Goal: Information Seeking & Learning: Learn about a topic

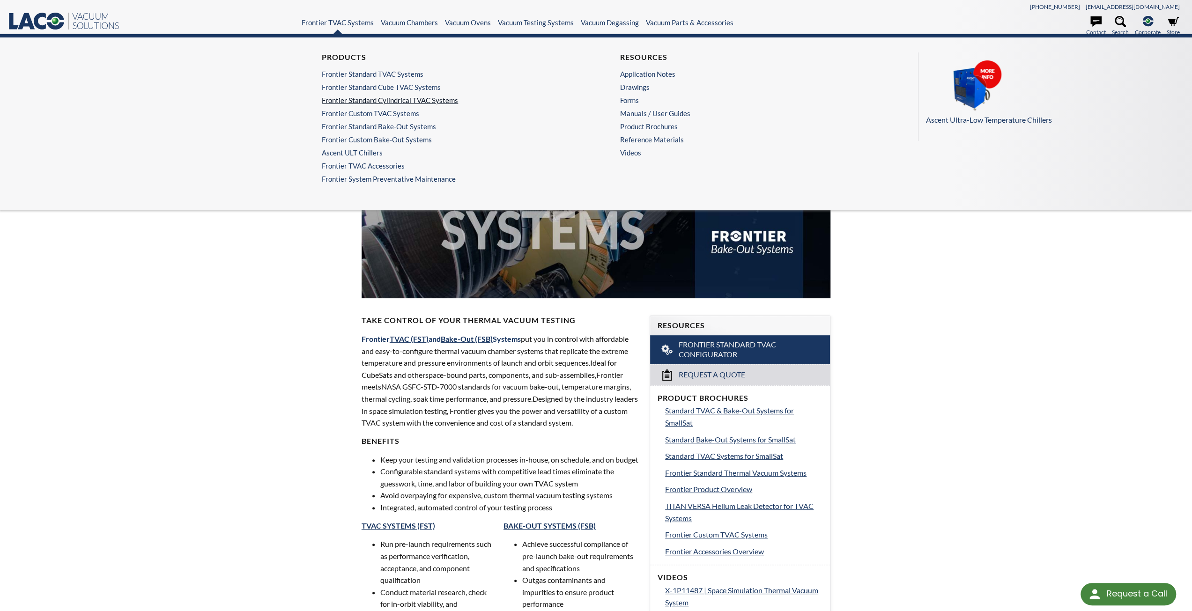
click at [397, 101] on link "Frontier Standard Cylindrical TVAC Systems" at bounding box center [444, 100] width 245 height 8
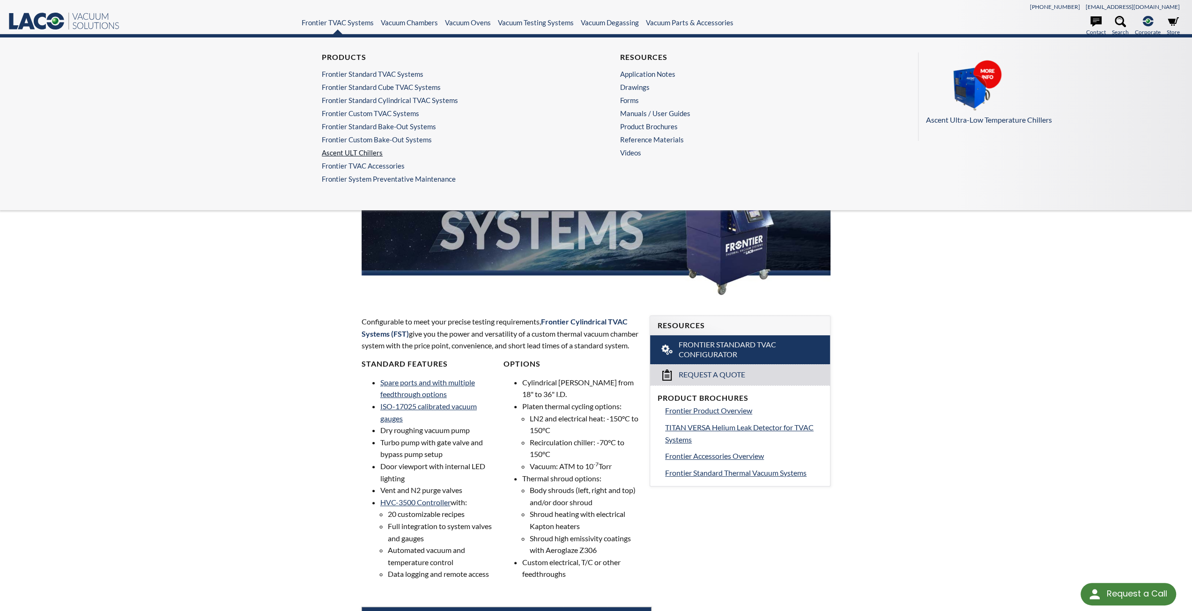
click at [357, 153] on link "Ascent ULT Chillers" at bounding box center [444, 152] width 245 height 8
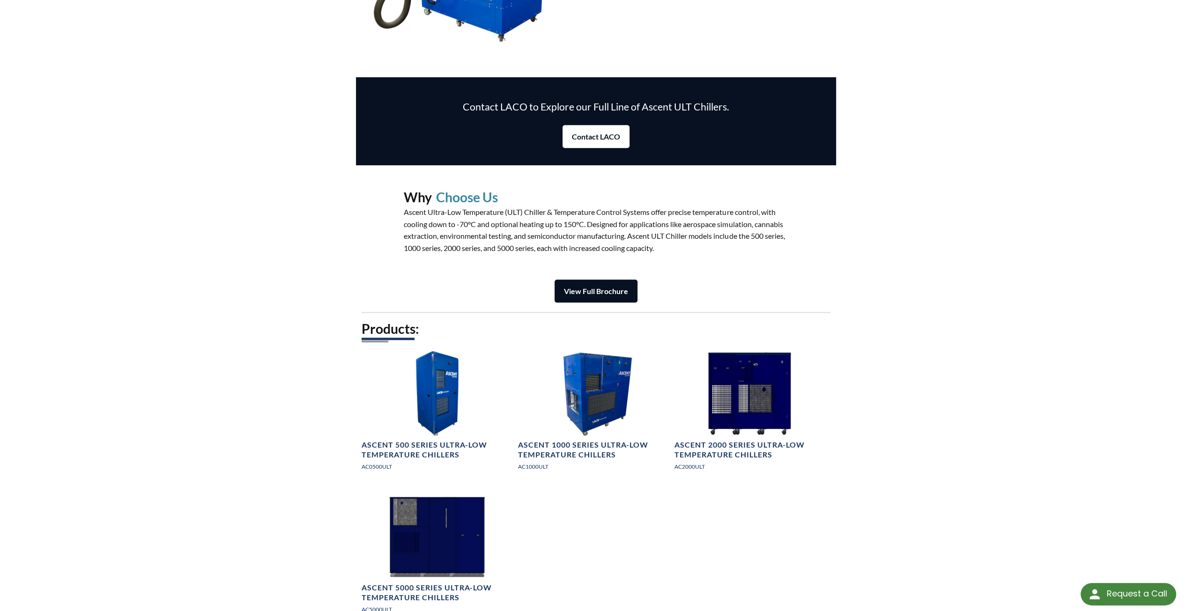
scroll to position [1265, 0]
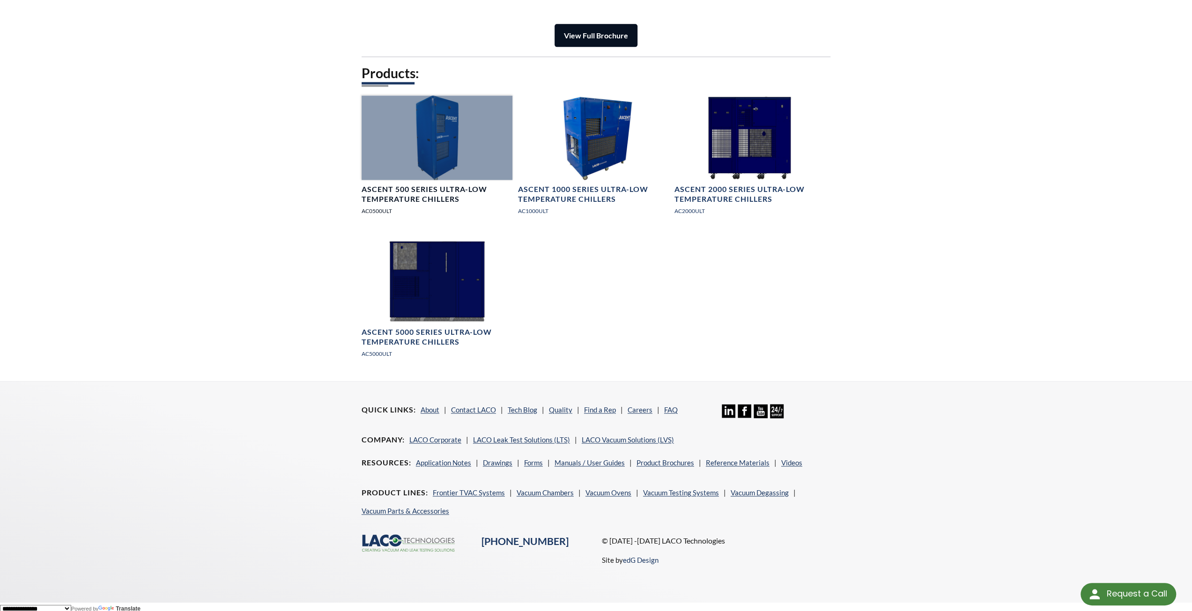
click at [413, 192] on h4 "Ascent 500 Series Ultra-Low Temperature Chillers" at bounding box center [437, 195] width 151 height 20
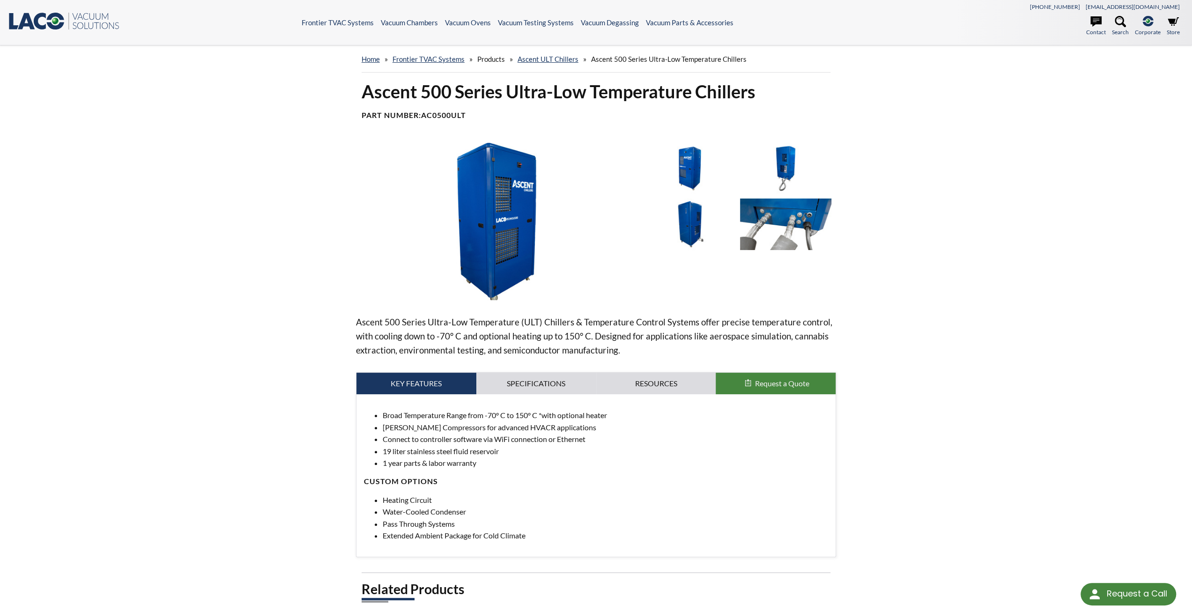
click at [495, 208] on img at bounding box center [496, 221] width 281 height 157
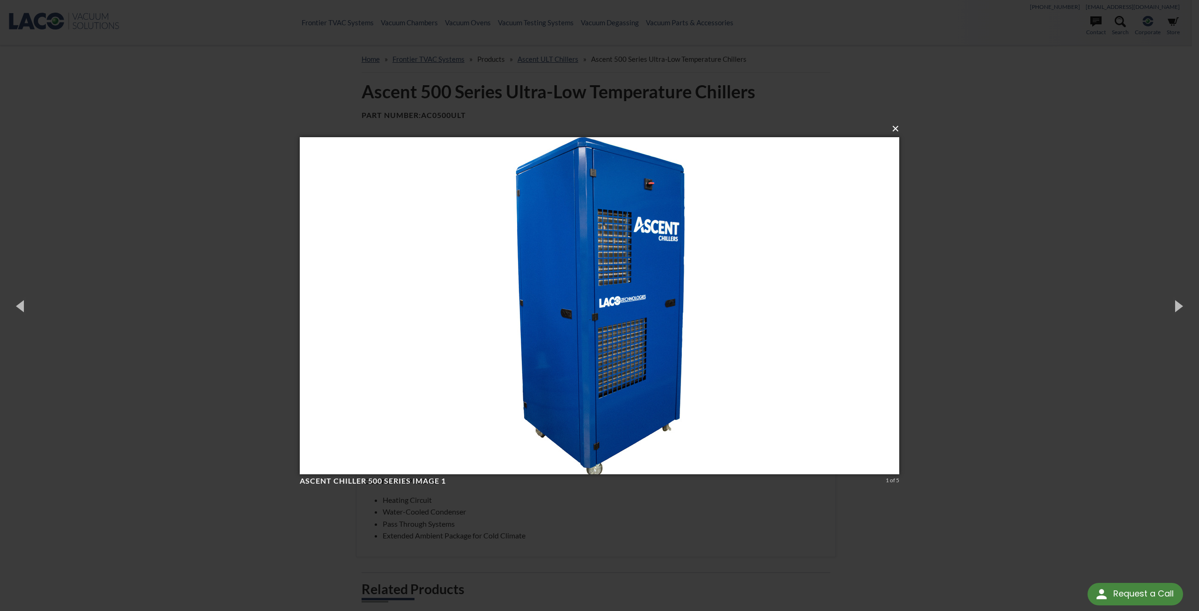
click at [895, 128] on button "×" at bounding box center [603, 129] width 600 height 21
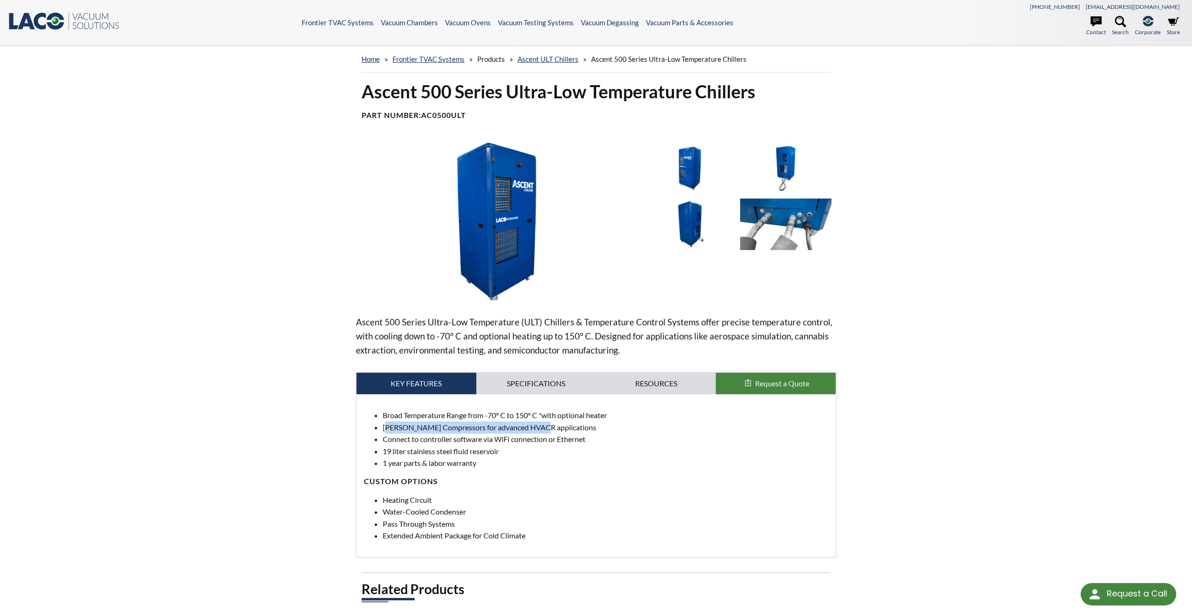
drag, startPoint x: 387, startPoint y: 428, endPoint x: 541, endPoint y: 423, distance: 153.7
click at [541, 423] on li "[PERSON_NAME] Compressors for advanced HVACR applications" at bounding box center [606, 428] width 446 height 12
click at [482, 439] on li "Connect to controller software via WiFi connection or Ethernet" at bounding box center [606, 439] width 446 height 12
drag, startPoint x: 405, startPoint y: 438, endPoint x: 499, endPoint y: 436, distance: 94.6
click at [496, 436] on li "Connect to controller software via WiFi connection or Ethernet" at bounding box center [606, 439] width 446 height 12
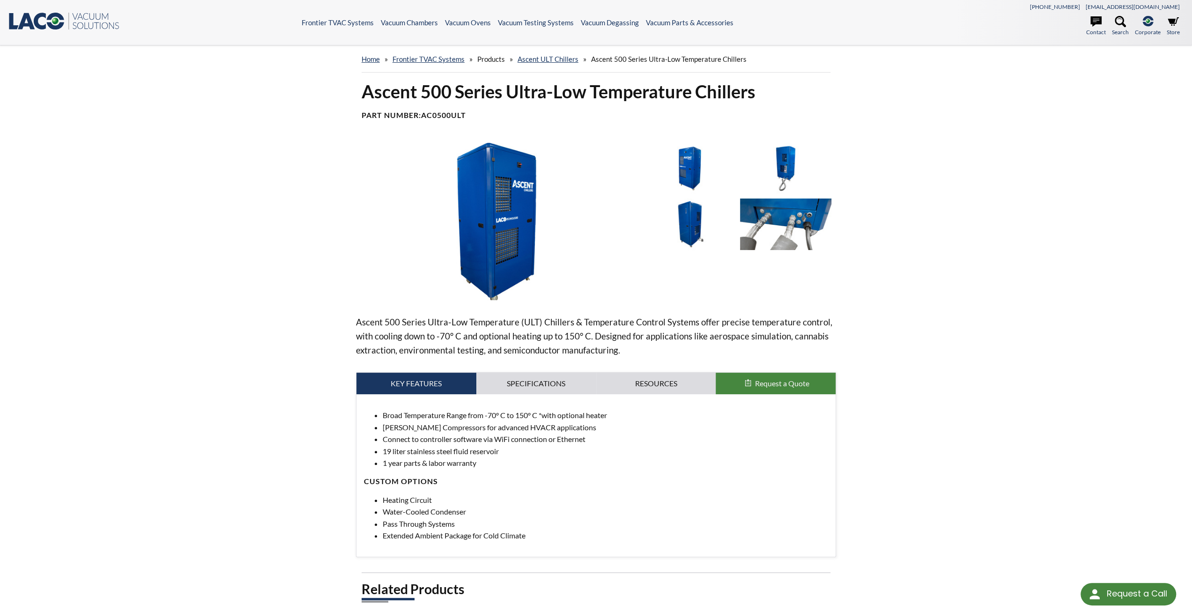
click at [410, 450] on li "19 liter stainless steel fluid reservoir" at bounding box center [606, 451] width 446 height 12
drag, startPoint x: 380, startPoint y: 449, endPoint x: 506, endPoint y: 450, distance: 126.0
click at [506, 450] on ul "Broad Temperature Range from -70° C to 150° C *with optional heater [PERSON_NAM…" at bounding box center [596, 439] width 465 height 60
click at [429, 460] on li "1 year parts & labor warranty" at bounding box center [606, 463] width 446 height 12
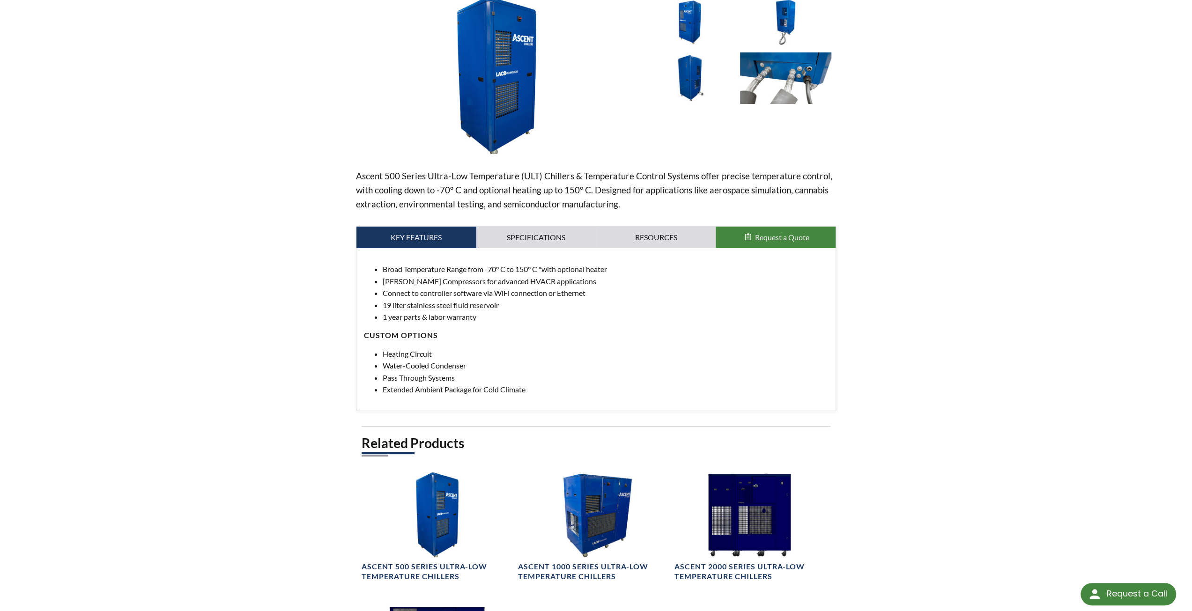
scroll to position [141, 0]
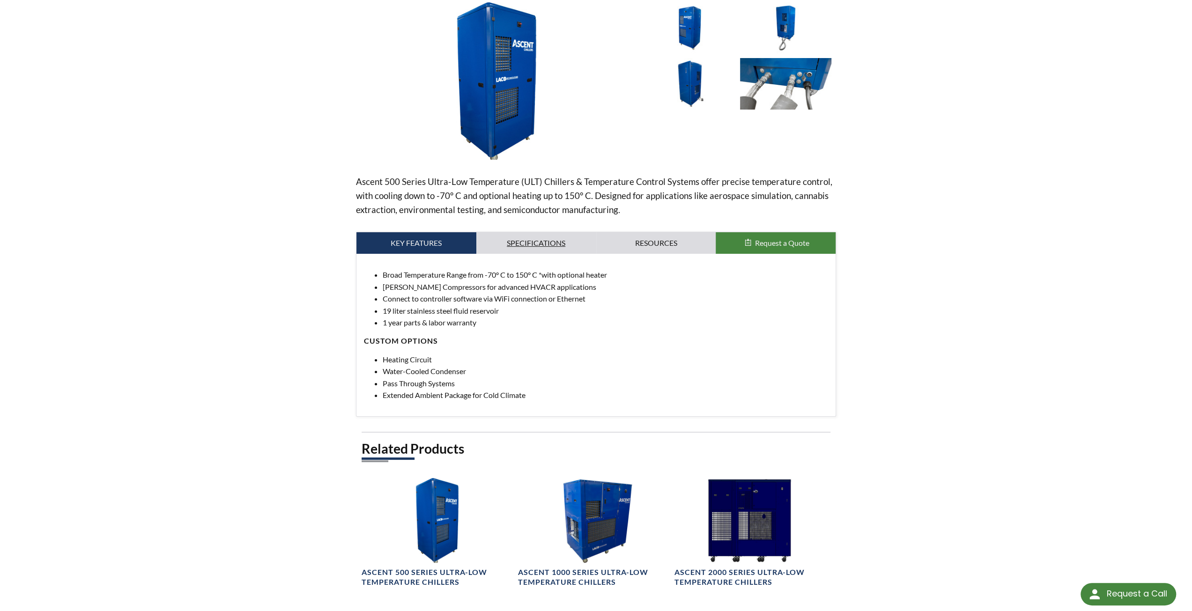
click at [526, 241] on link "Specifications" at bounding box center [536, 243] width 120 height 22
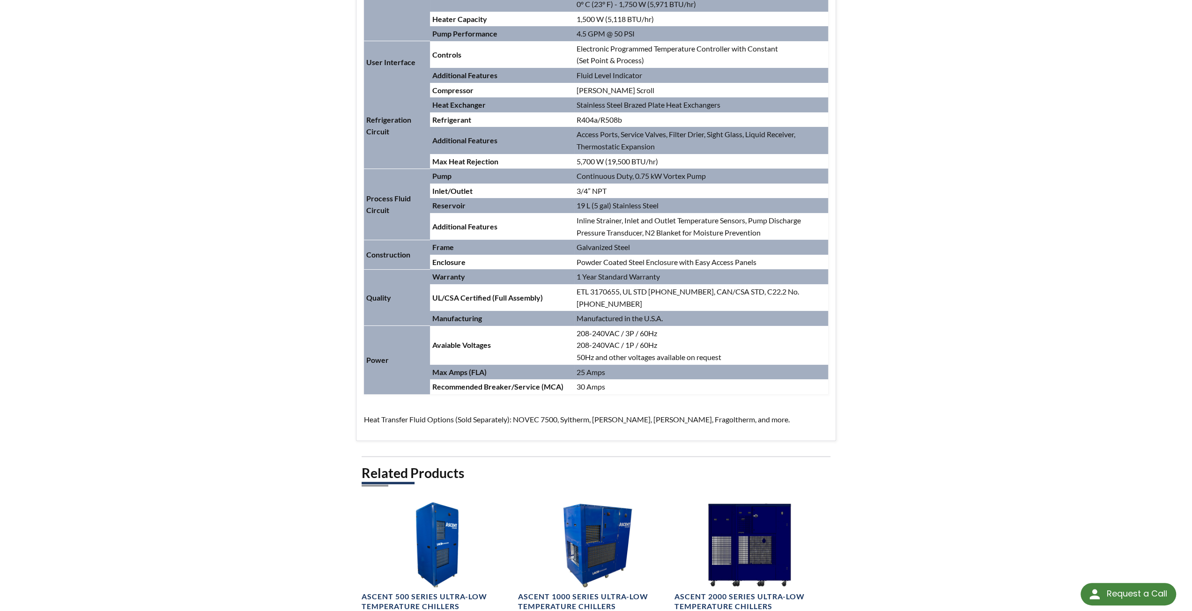
scroll to position [0, 0]
